Goal: Task Accomplishment & Management: Manage account settings

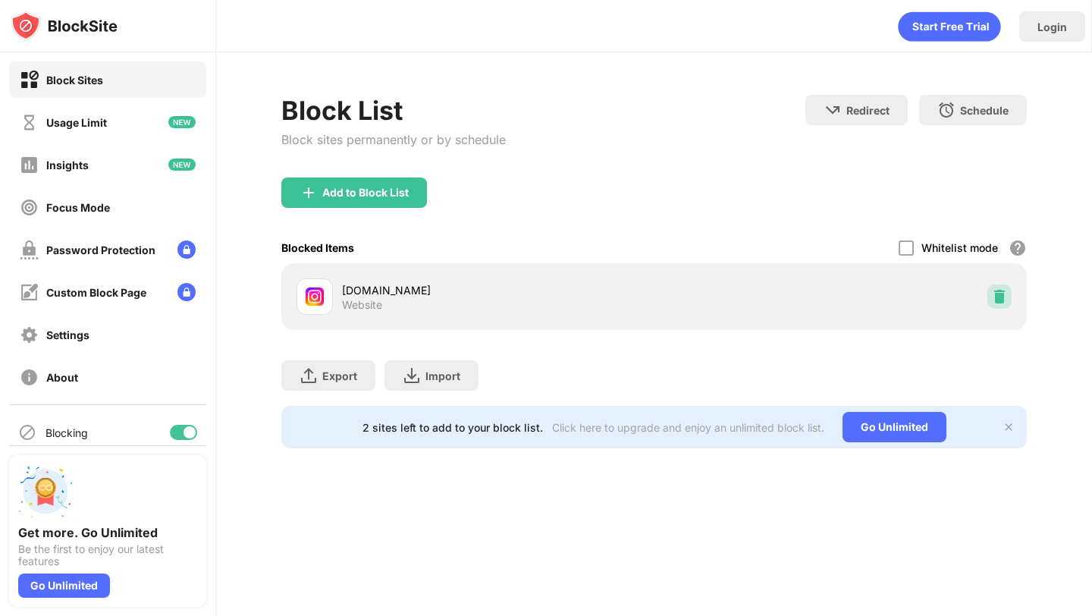
click at [1002, 300] on img at bounding box center [999, 296] width 15 height 15
